Goal: Information Seeking & Learning: Learn about a topic

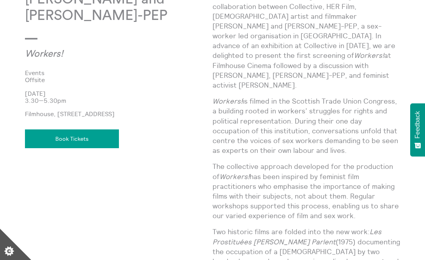
scroll to position [375, 0]
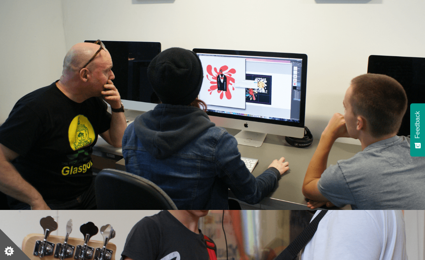
scroll to position [814, 0]
